Goal: Transaction & Acquisition: Book appointment/travel/reservation

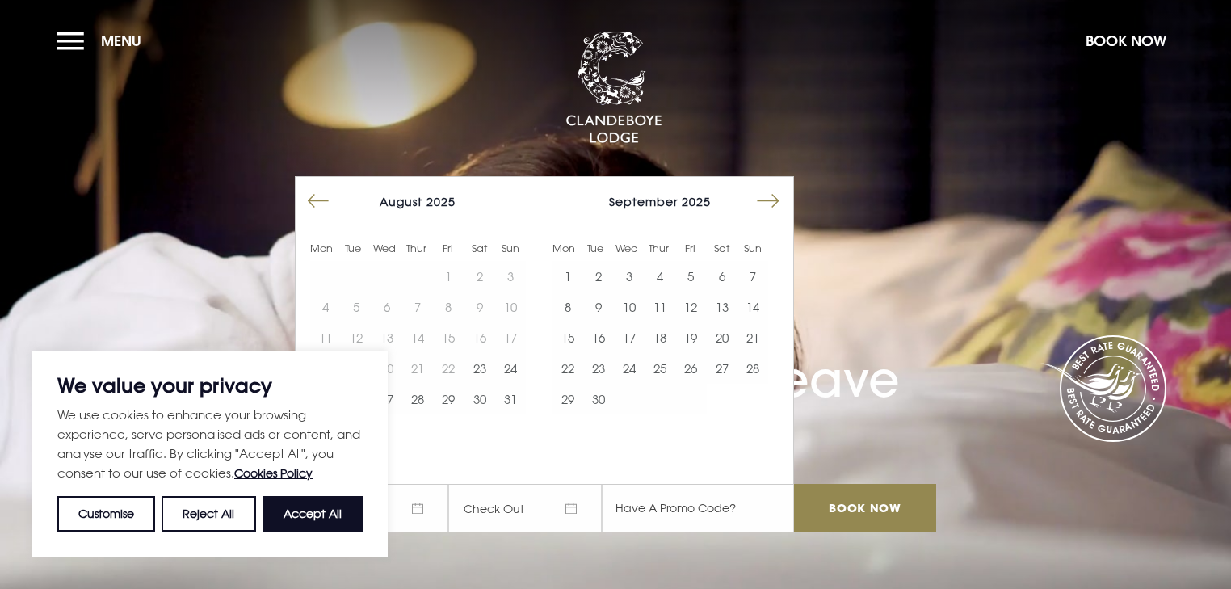
click at [775, 192] on button "Move forward to switch to the next month." at bounding box center [768, 201] width 31 height 31
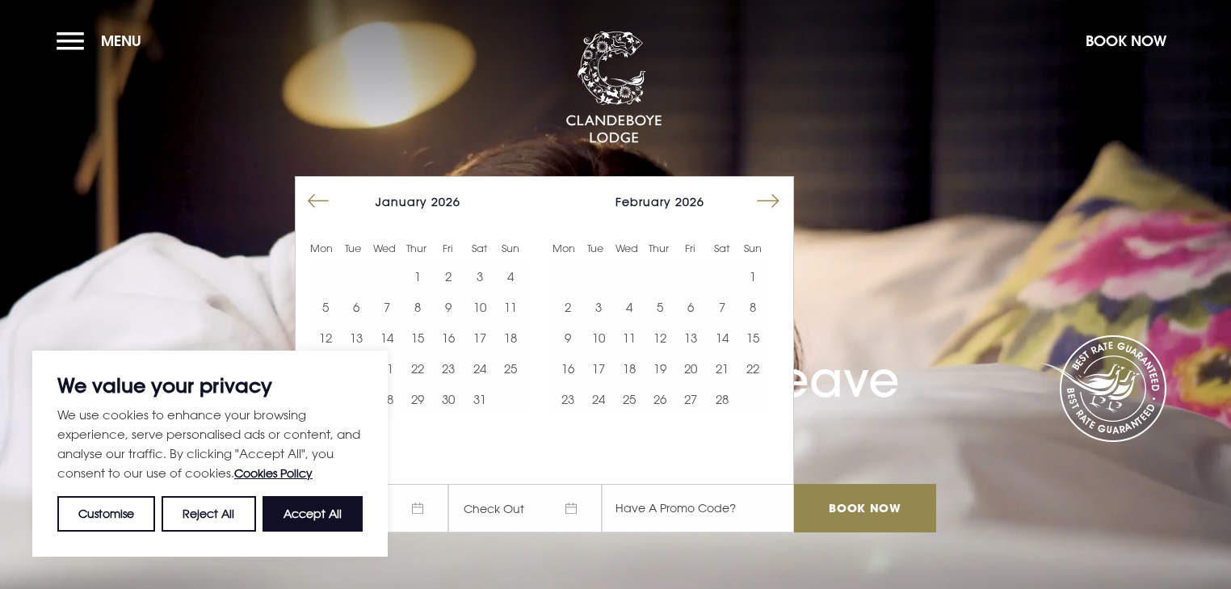
click at [775, 192] on button "Move forward to switch to the next month." at bounding box center [768, 201] width 31 height 31
click at [750, 275] on button "5" at bounding box center [753, 276] width 31 height 31
click at [570, 301] on button "6" at bounding box center [568, 307] width 31 height 31
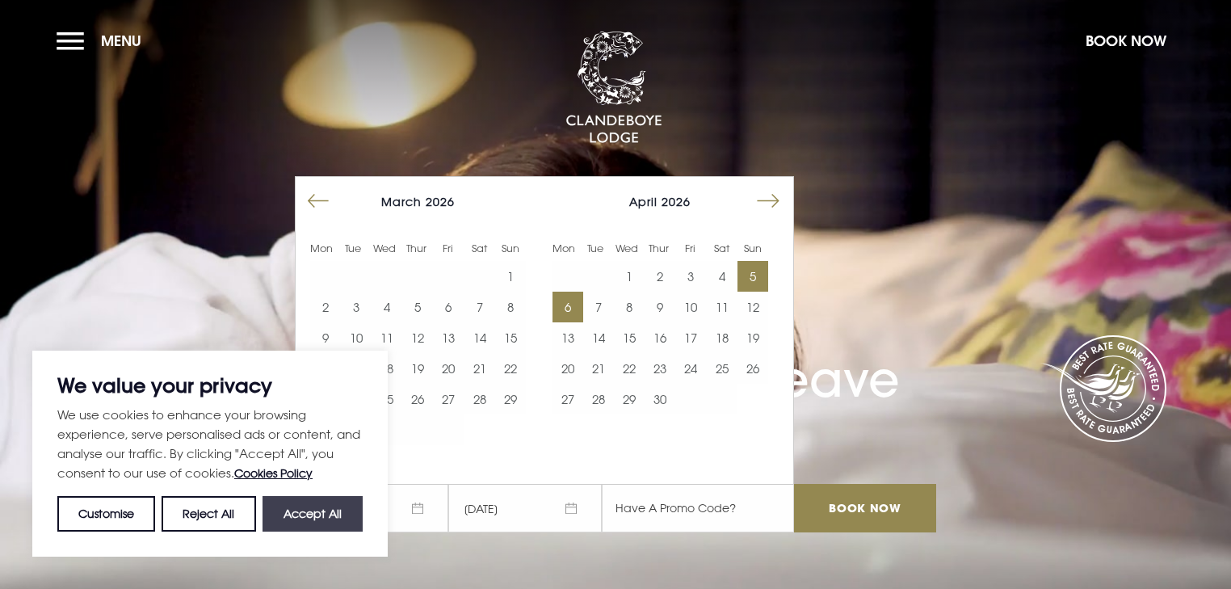
click at [284, 511] on button "Accept All" at bounding box center [313, 514] width 100 height 36
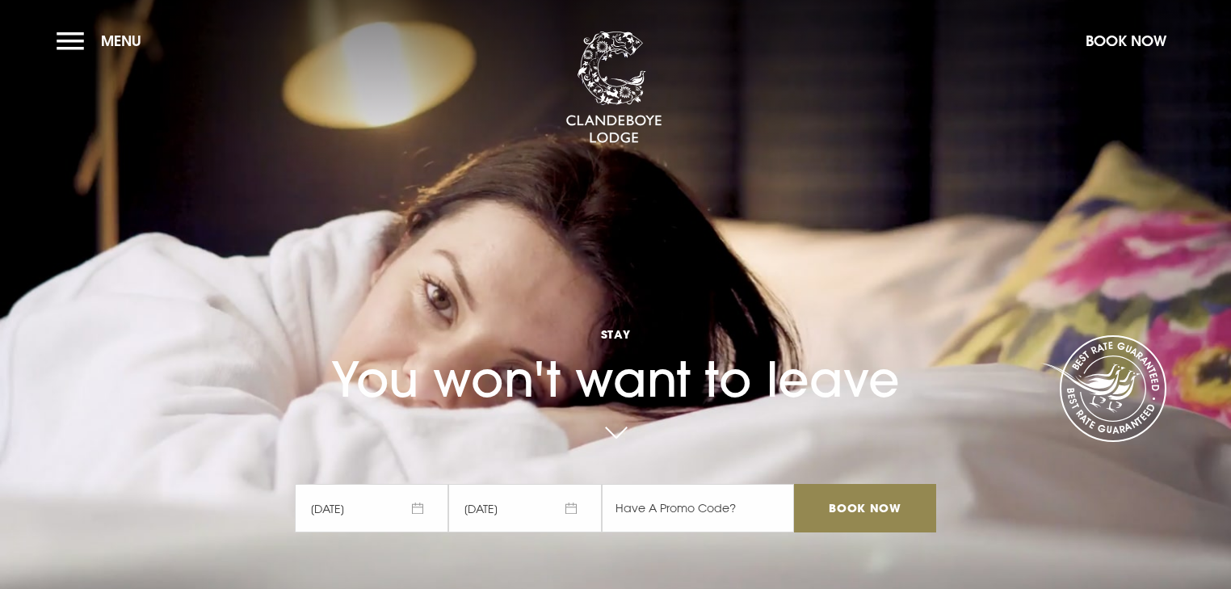
checkbox input "true"
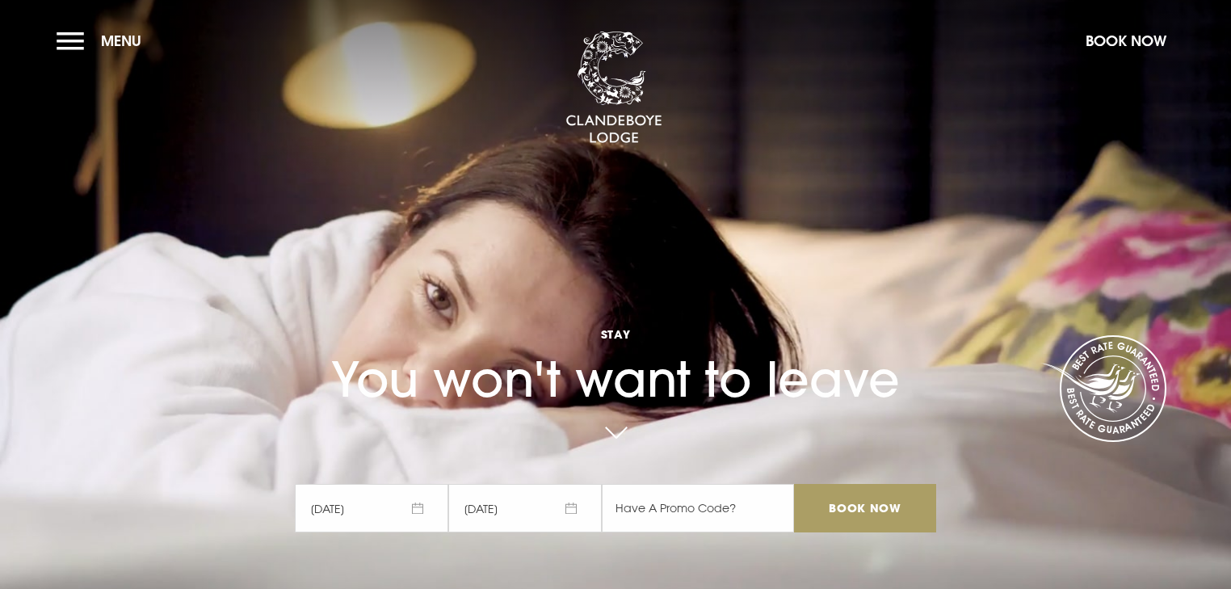
click at [879, 503] on input "Book Now" at bounding box center [865, 508] width 142 height 48
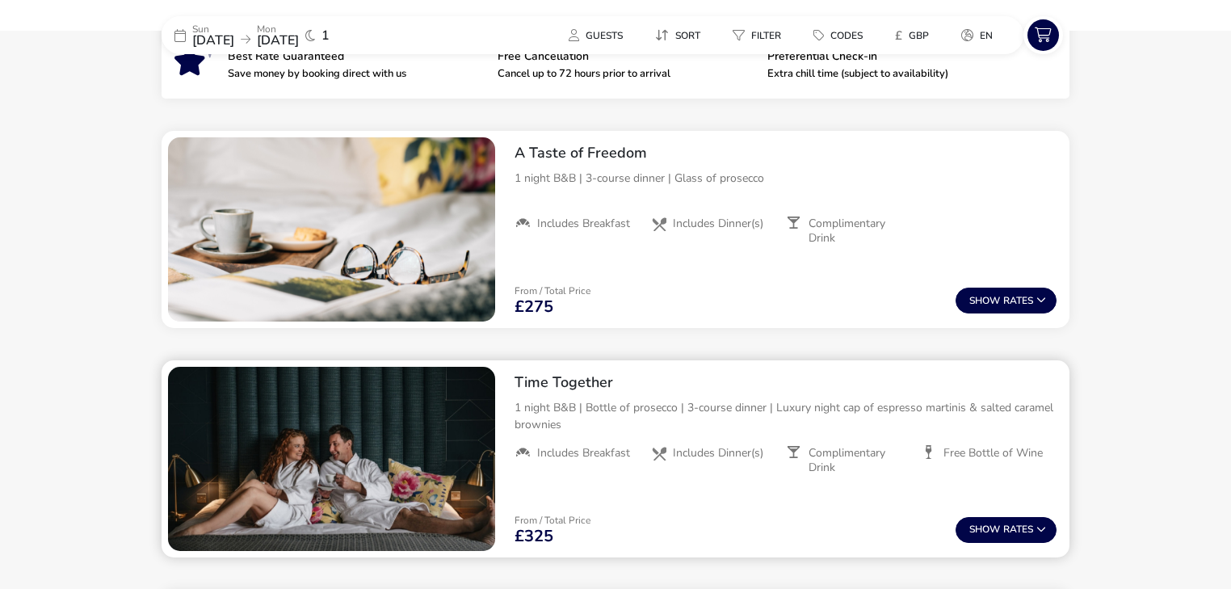
scroll to position [496, 0]
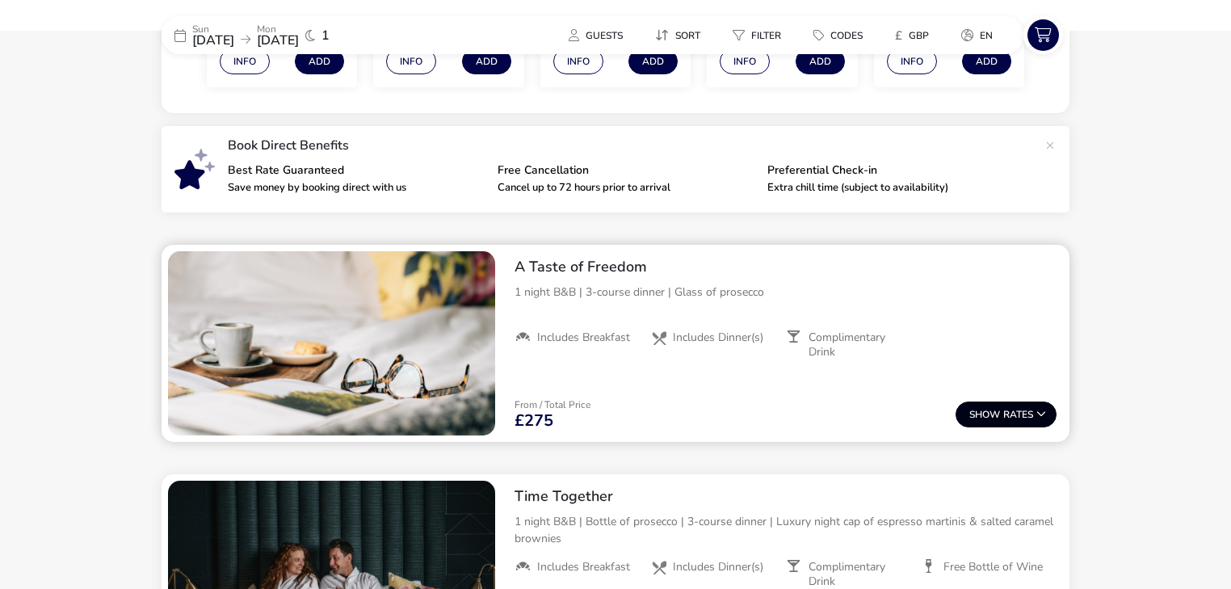
click at [995, 410] on span "Show" at bounding box center [986, 415] width 34 height 11
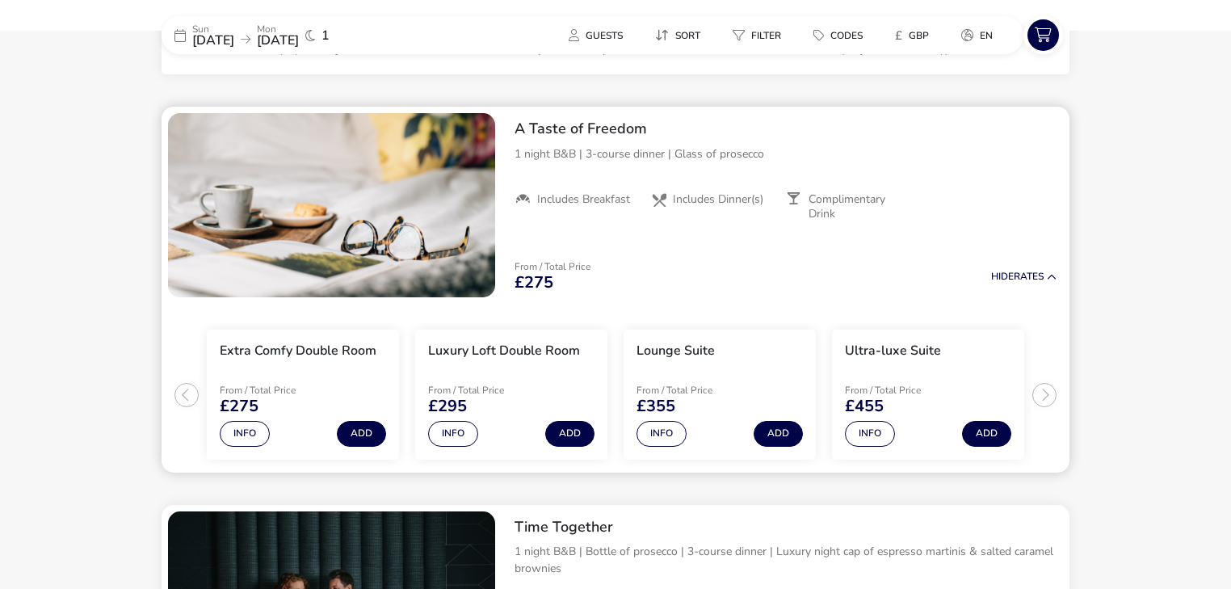
scroll to position [659, 0]
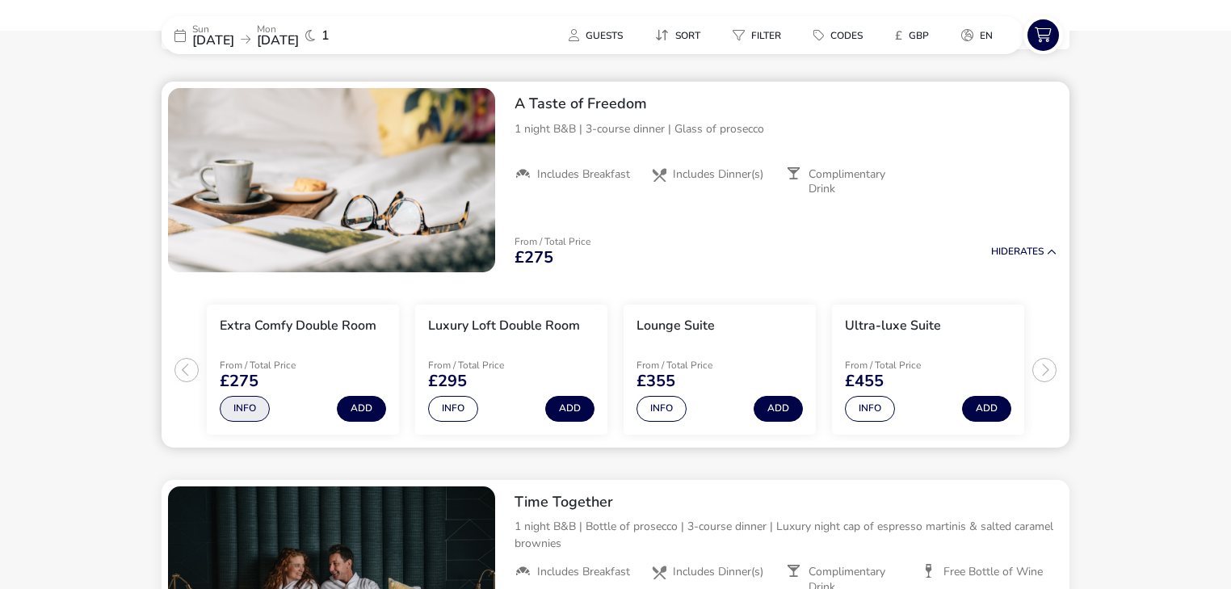
click at [241, 410] on button "Info" at bounding box center [245, 409] width 50 height 26
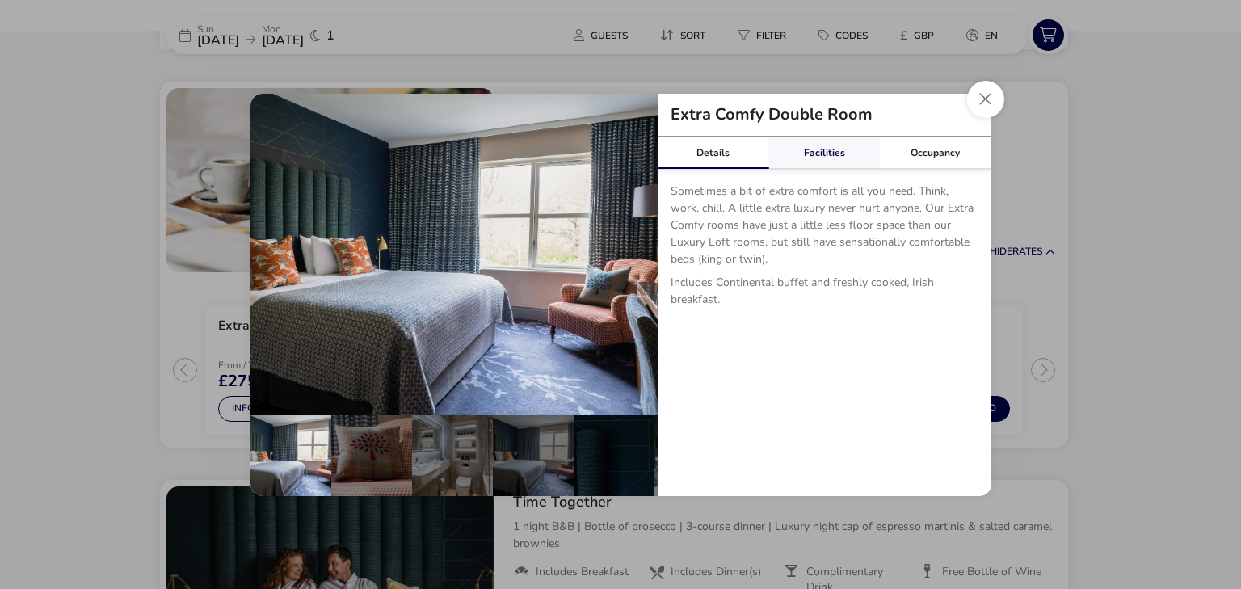
click at [822, 161] on link "Facilities" at bounding box center [823, 153] width 111 height 32
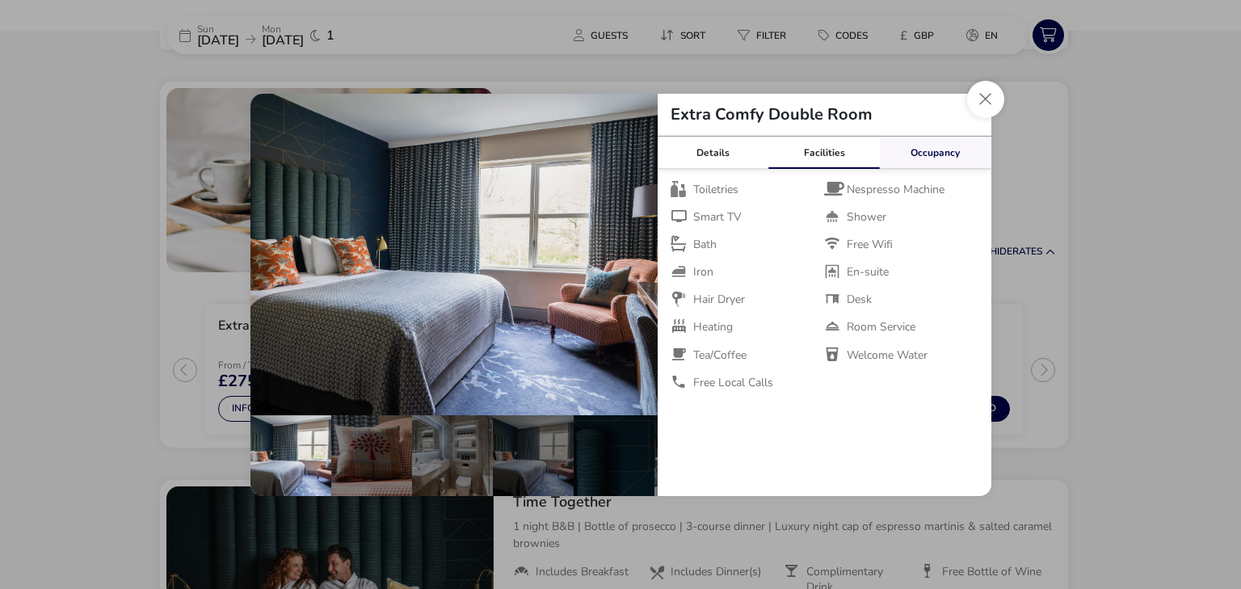
click at [926, 149] on link "Occupancy" at bounding box center [935, 153] width 111 height 32
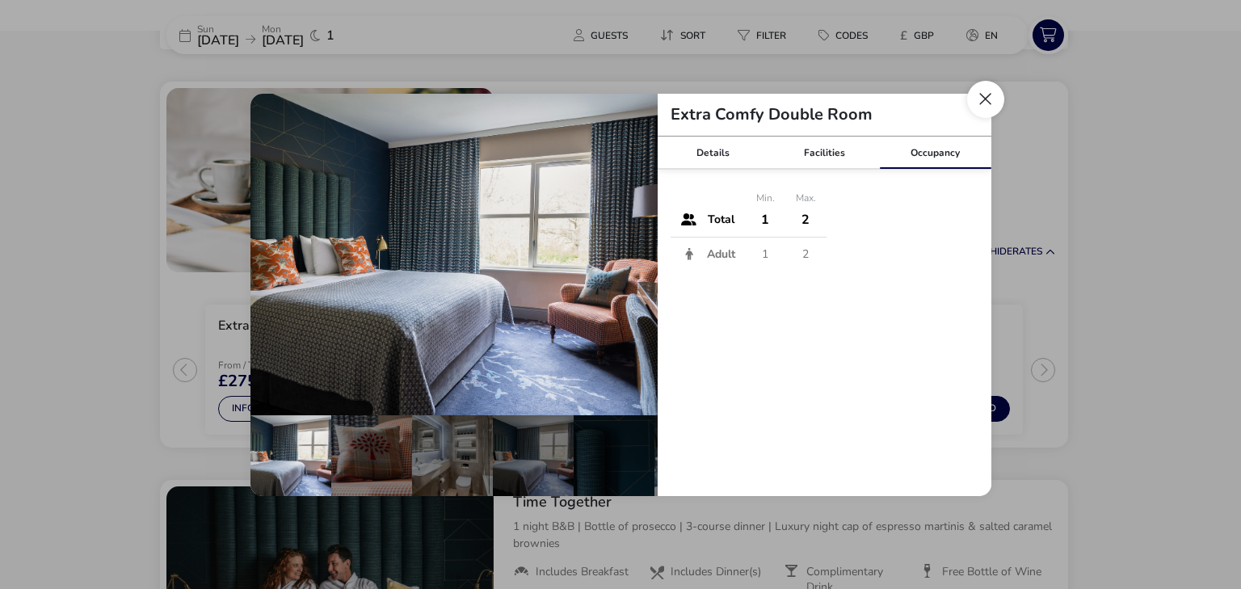
click at [975, 105] on button "Close dialog" at bounding box center [985, 99] width 37 height 37
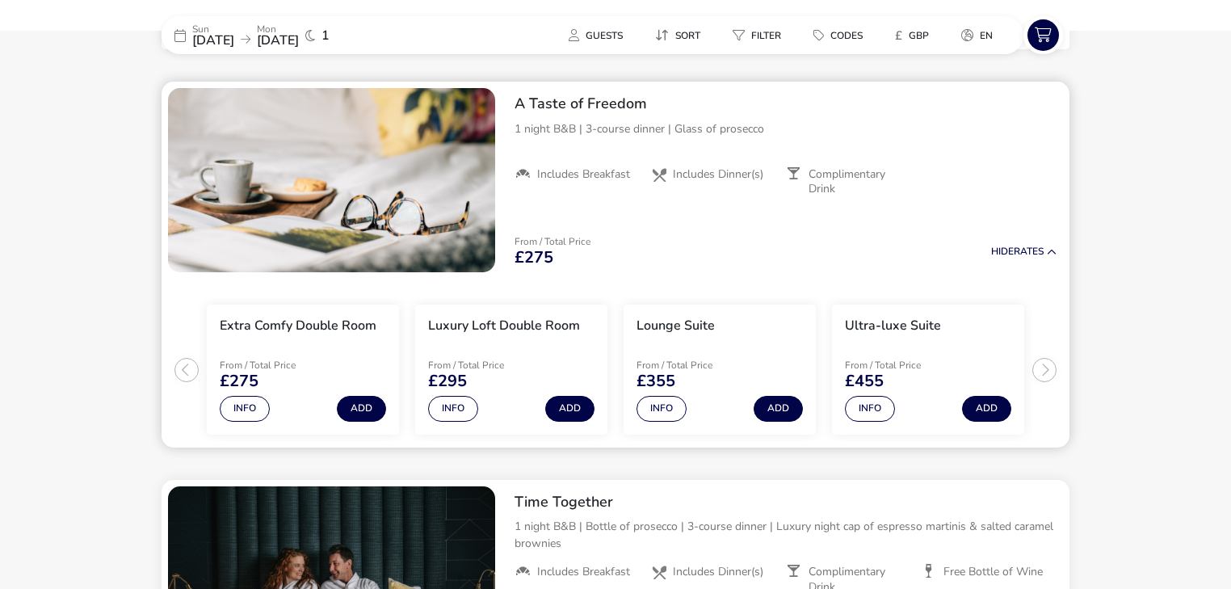
click at [1047, 368] on ul "Extra Comfy Double Room From / Total Price £275 Info Add Luxury Loft Double Roo…" at bounding box center [616, 363] width 908 height 169
click at [242, 406] on button "Info" at bounding box center [245, 409] width 50 height 26
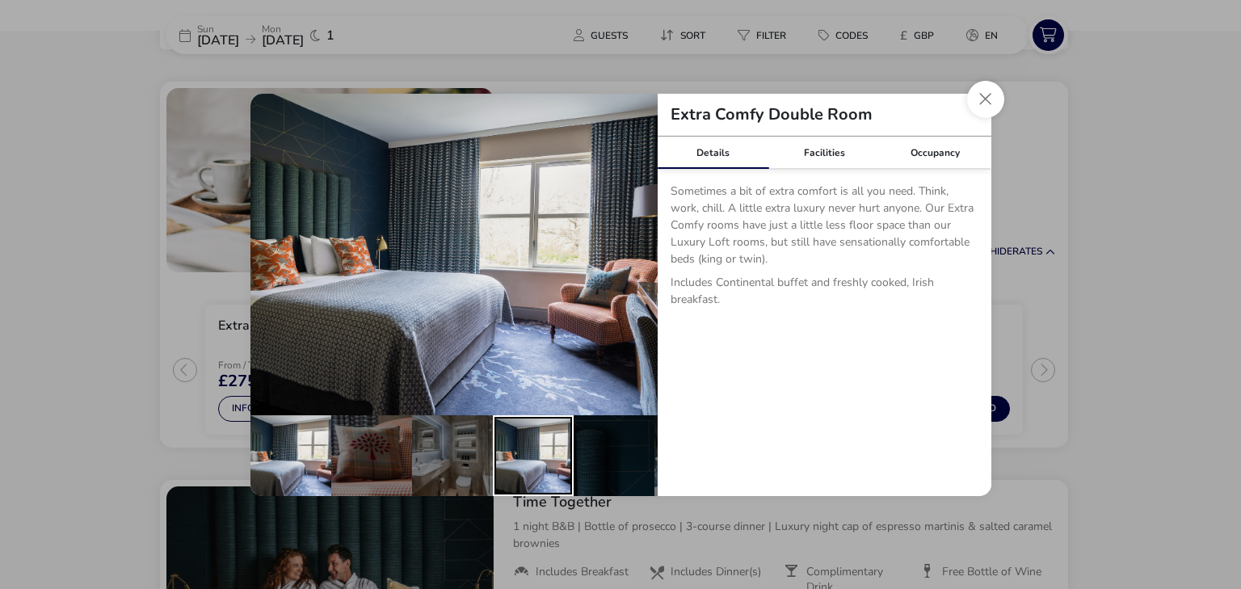
click at [546, 437] on div "details" at bounding box center [533, 455] width 81 height 81
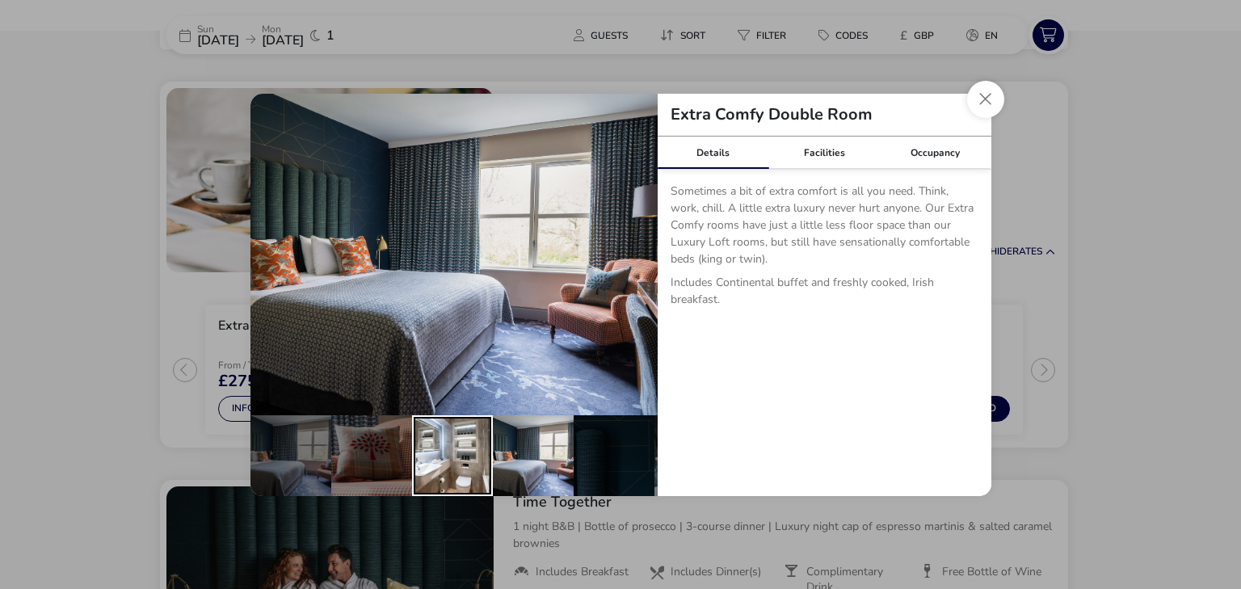
click at [430, 464] on div "details" at bounding box center [452, 455] width 81 height 81
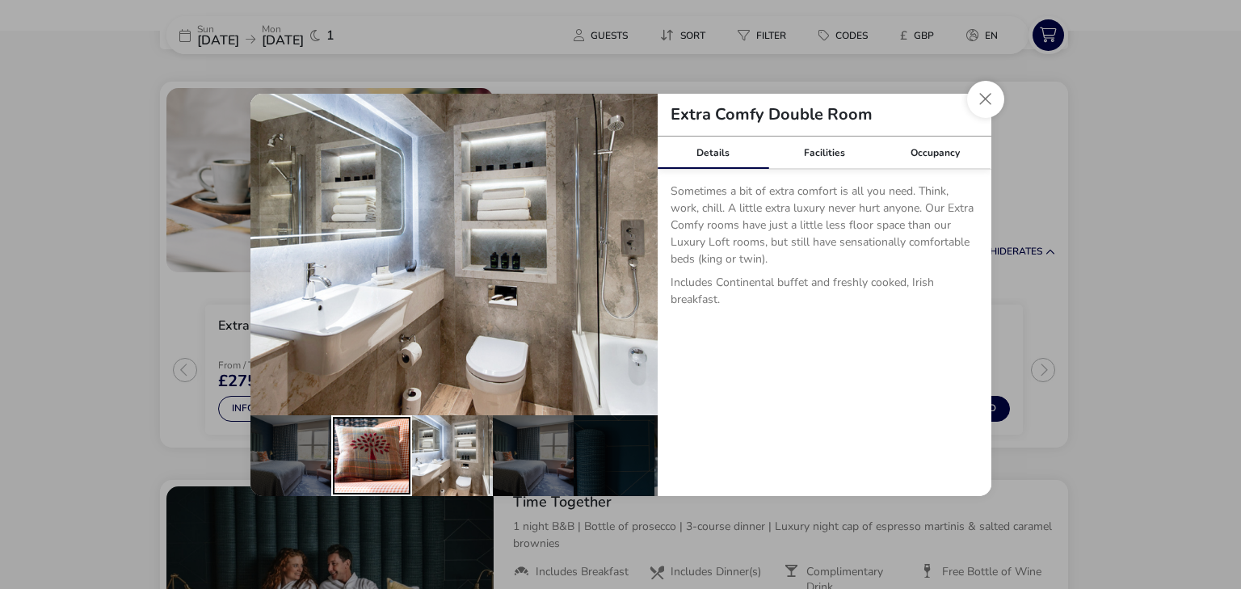
click at [368, 462] on div "details" at bounding box center [371, 455] width 81 height 81
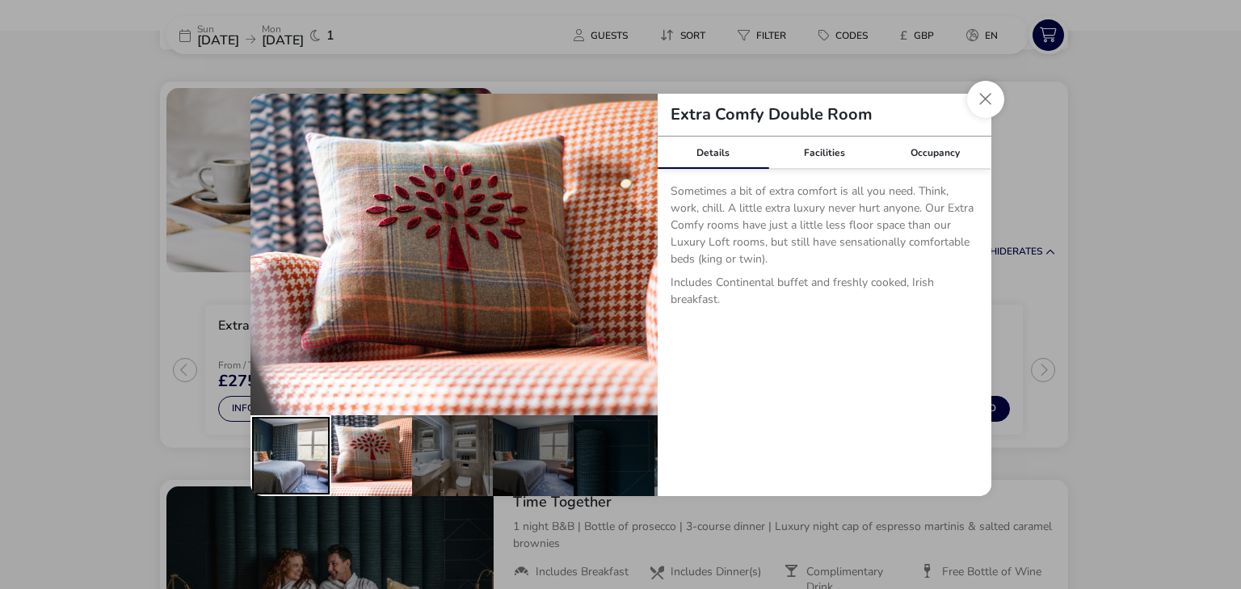
click at [296, 463] on div "details" at bounding box center [290, 455] width 81 height 81
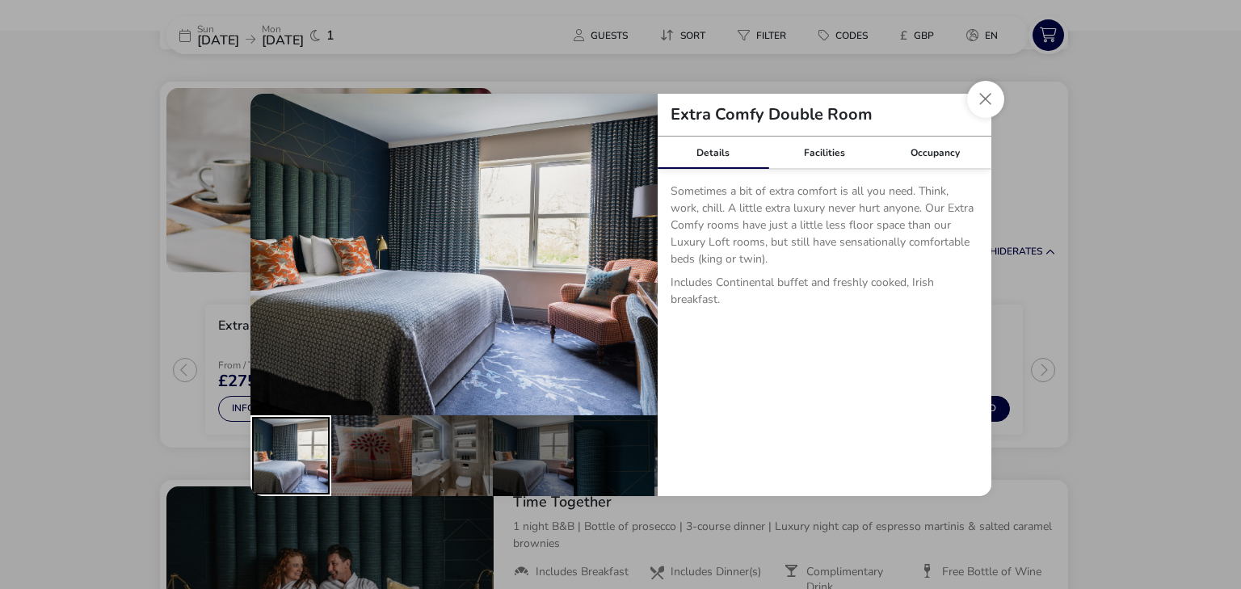
click at [313, 460] on div "details" at bounding box center [290, 455] width 81 height 81
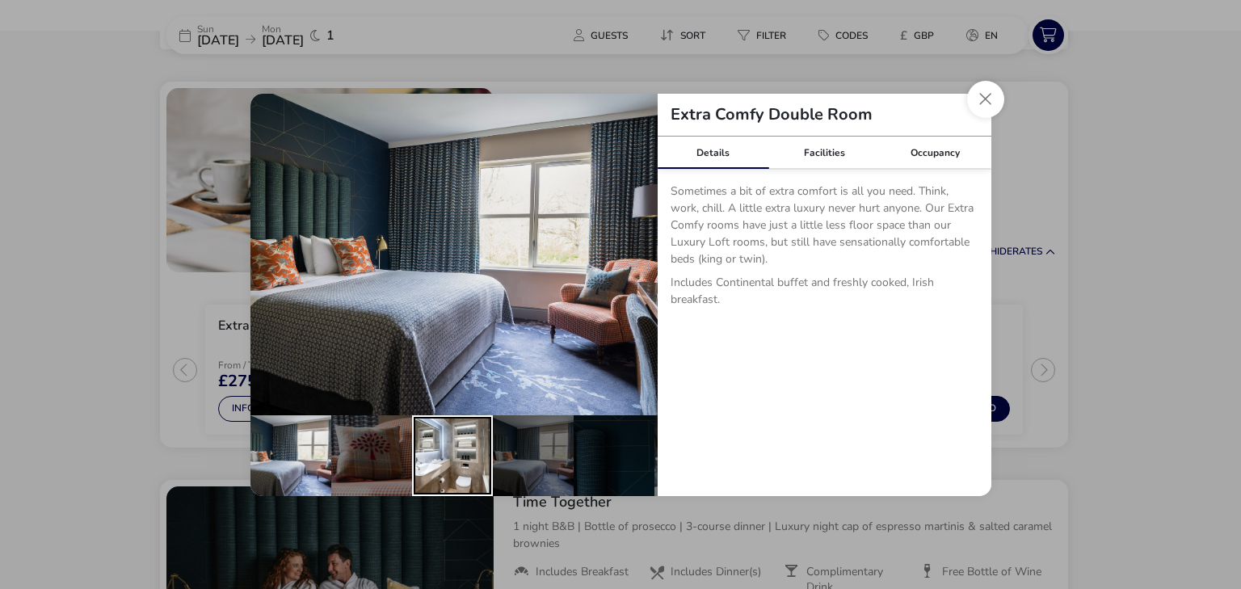
click at [461, 451] on div "details" at bounding box center [452, 455] width 81 height 81
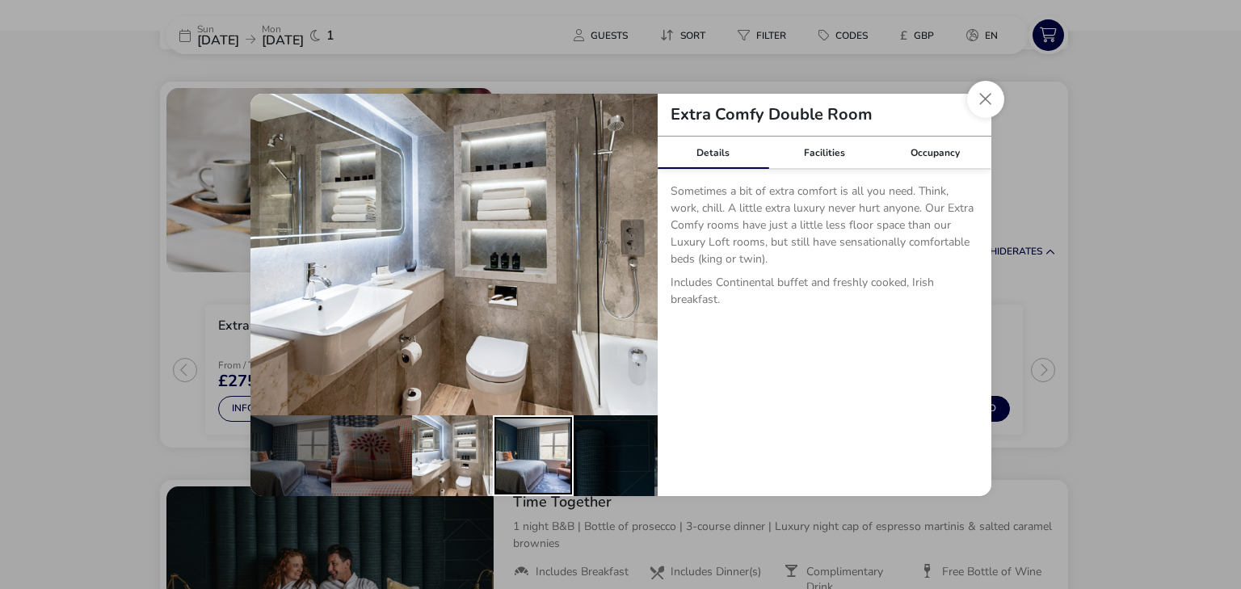
click at [515, 452] on div "details" at bounding box center [533, 455] width 81 height 81
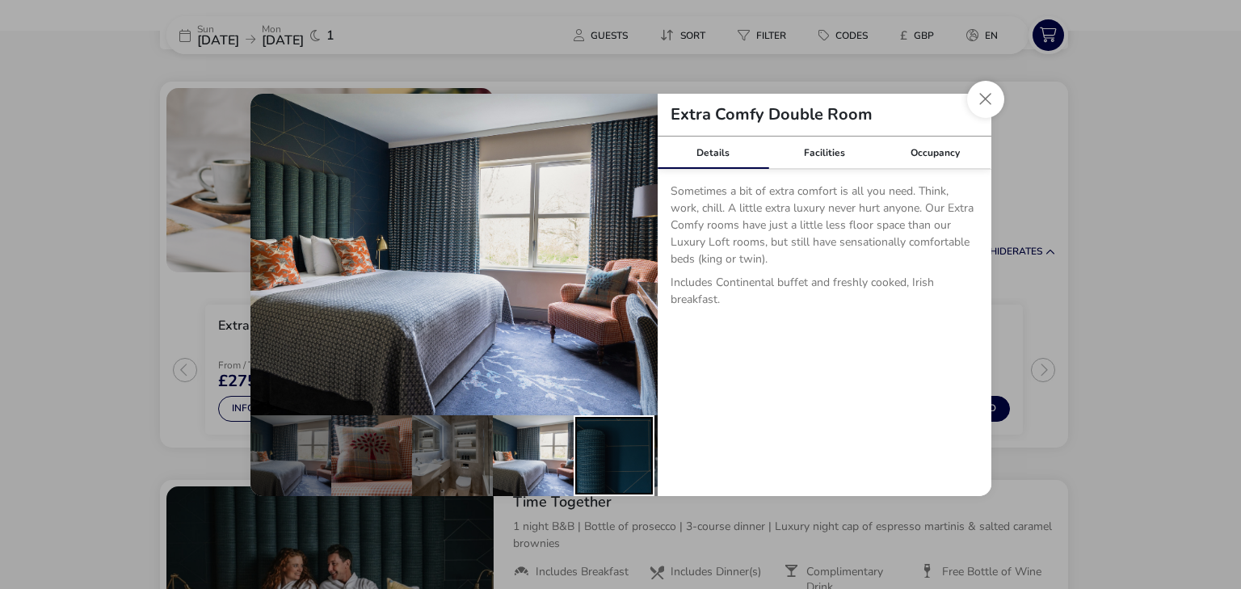
click at [574, 455] on div "details" at bounding box center [614, 455] width 81 height 81
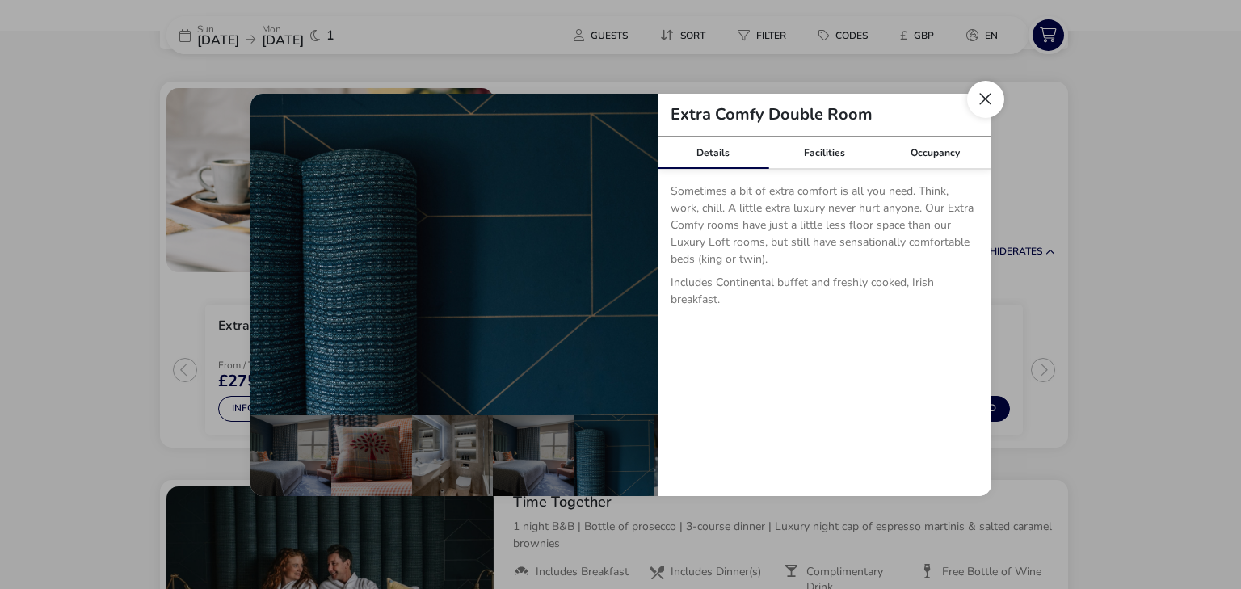
click at [985, 87] on button "Close dialog" at bounding box center [985, 99] width 37 height 37
